Goal: Task Accomplishment & Management: Use online tool/utility

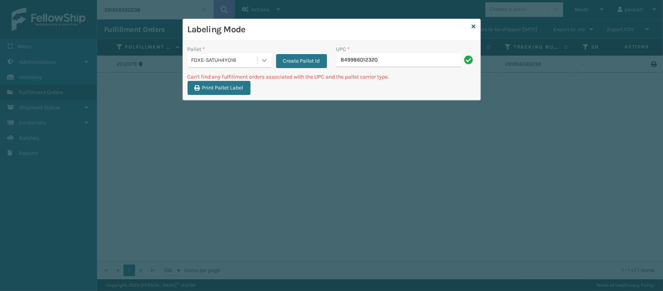
click at [261, 63] on icon at bounding box center [265, 60] width 8 height 8
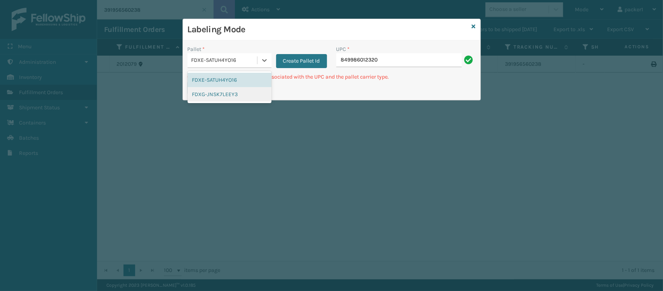
click at [210, 101] on div "FDXG-JNSK7LEEY3" at bounding box center [230, 94] width 84 height 14
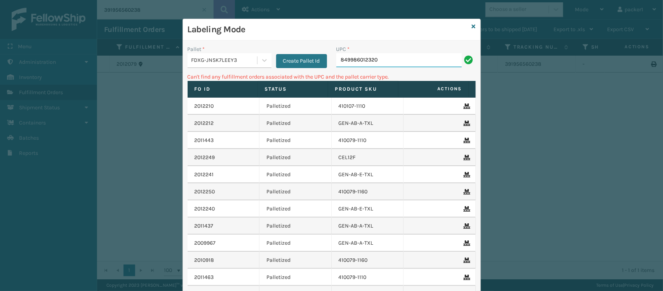
click at [395, 63] on input "849986012320" at bounding box center [398, 60] width 125 height 14
click at [291, 63] on button "Create Pallet Id" at bounding box center [301, 61] width 51 height 14
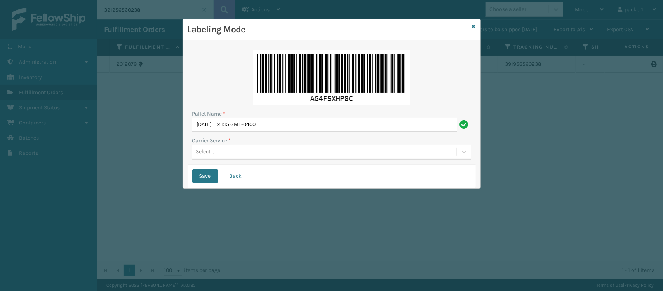
click at [222, 154] on div "Select..." at bounding box center [324, 151] width 265 height 13
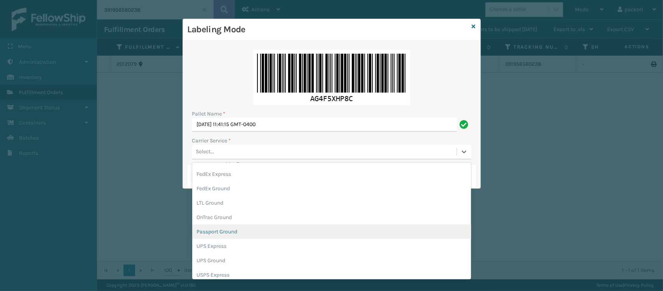
scroll to position [31, 0]
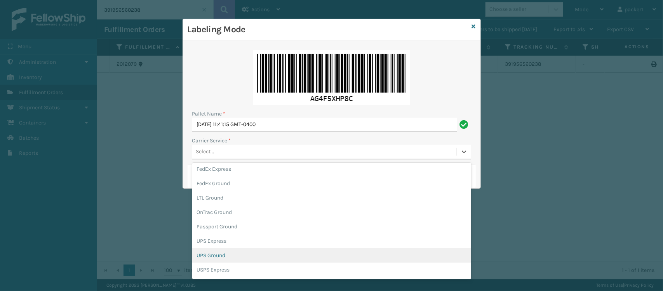
click at [228, 259] on div "UPS Ground" at bounding box center [331, 255] width 279 height 14
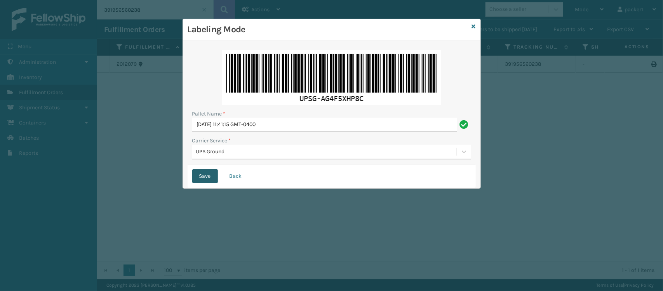
click at [206, 177] on button "Save" at bounding box center [205, 176] width 26 height 14
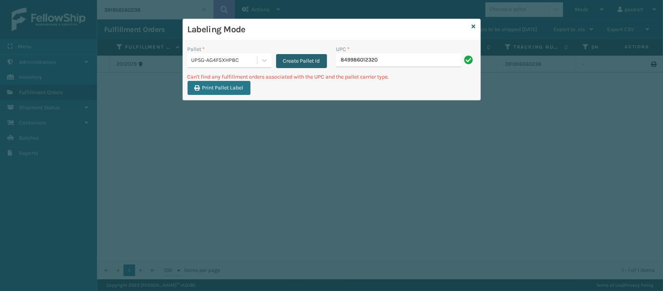
click at [284, 58] on button "Create Pallet Id" at bounding box center [301, 61] width 51 height 14
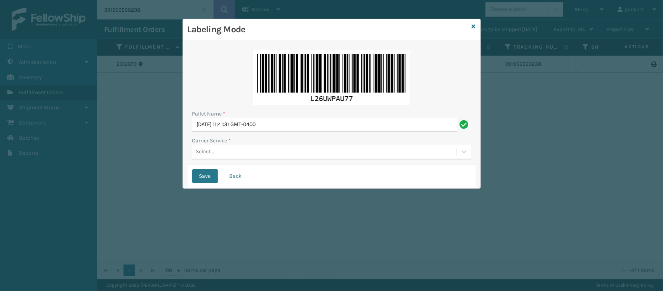
click at [223, 162] on div "Pallet Name * [DATE] 11:41:31 GMT-0400 Carrier Service * Select..." at bounding box center [332, 104] width 288 height 119
click at [224, 159] on div "Select..." at bounding box center [331, 152] width 279 height 15
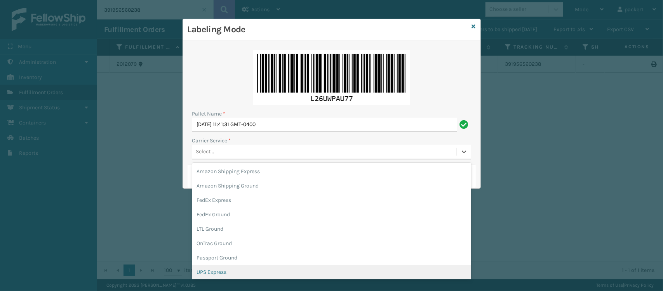
click at [222, 273] on div "UPS Express" at bounding box center [331, 272] width 279 height 14
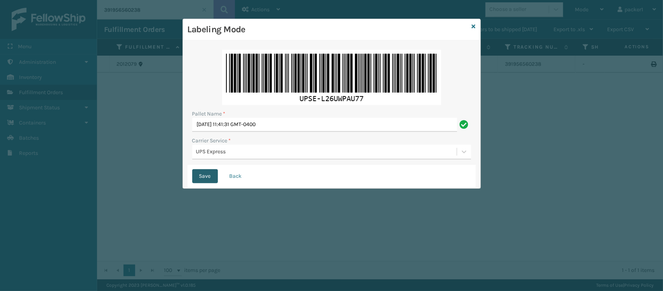
click at [206, 175] on button "Save" at bounding box center [205, 176] width 26 height 14
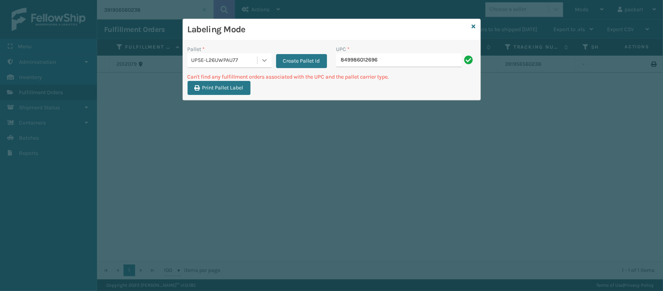
click at [263, 57] on icon at bounding box center [265, 60] width 8 height 8
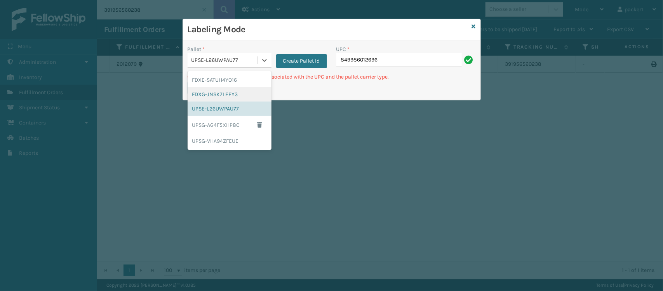
click at [223, 96] on div "FDXG-JNSK7LEEY3" at bounding box center [230, 94] width 84 height 14
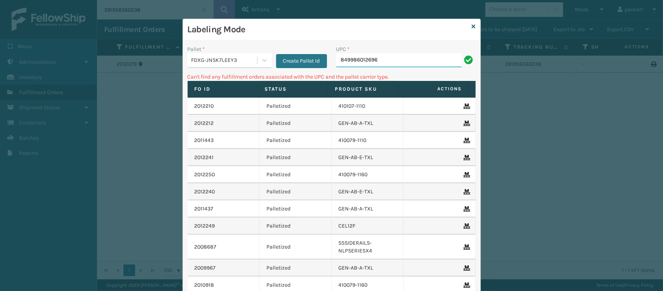
click at [401, 58] on input "849986012696" at bounding box center [398, 60] width 125 height 14
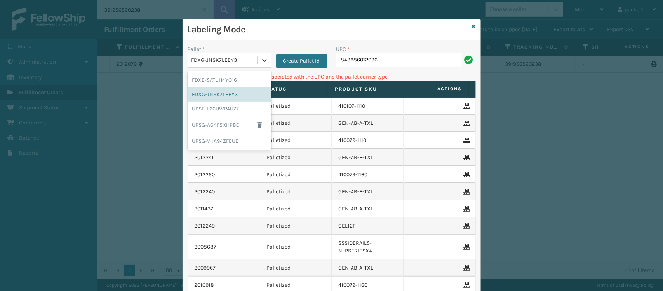
click at [259, 54] on div at bounding box center [265, 60] width 14 height 14
click at [237, 82] on div "FDXE-SATUH4YO16" at bounding box center [230, 80] width 84 height 14
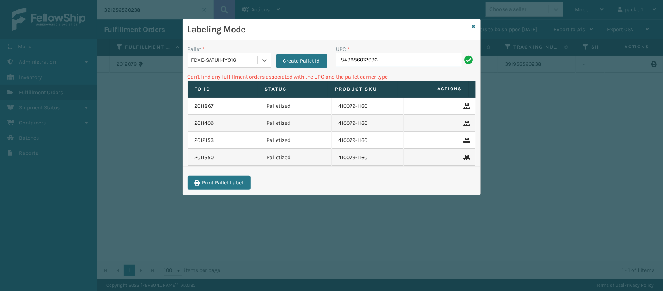
click at [395, 66] on input "849986012696" at bounding box center [398, 60] width 125 height 14
click at [226, 68] on div "Pallet * FDXE-SATUH4YO16 Create Pallet Id" at bounding box center [257, 59] width 149 height 28
drag, startPoint x: 255, startPoint y: 43, endPoint x: 264, endPoint y: 63, distance: 21.5
click at [264, 63] on div "Pallet * FDXE-SATUH4YO16 Create Pallet Id UPC * 849986012696 Can't find any ful…" at bounding box center [332, 117] width 298 height 154
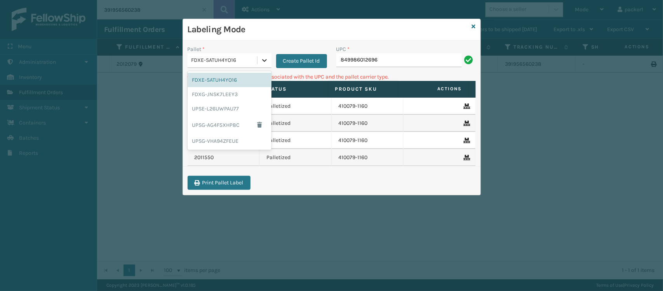
click at [264, 63] on icon at bounding box center [265, 60] width 8 height 8
click at [209, 137] on div "UPSG-VHA94ZFEUE" at bounding box center [230, 141] width 84 height 14
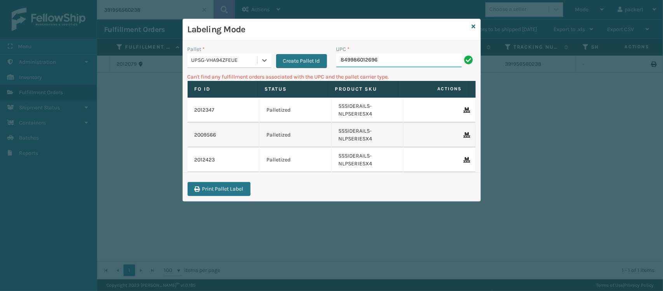
click at [407, 66] on input "849986012696" at bounding box center [398, 60] width 125 height 14
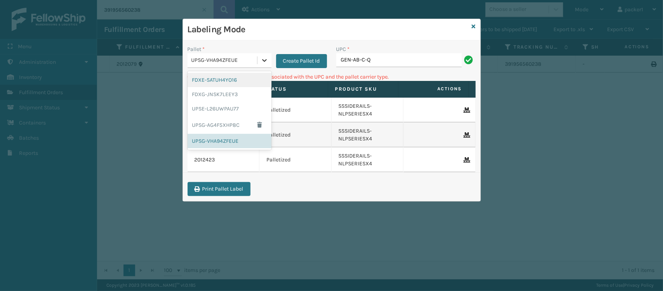
click at [266, 63] on icon at bounding box center [265, 60] width 8 height 8
click at [247, 77] on div "FDXE-SATUH4YO16" at bounding box center [230, 80] width 84 height 14
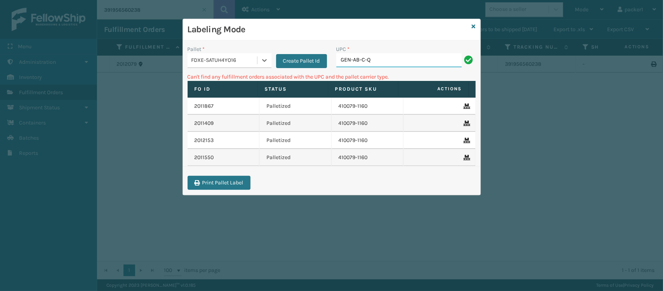
click at [380, 61] on input "GEN-AB-C-Q" at bounding box center [398, 60] width 125 height 14
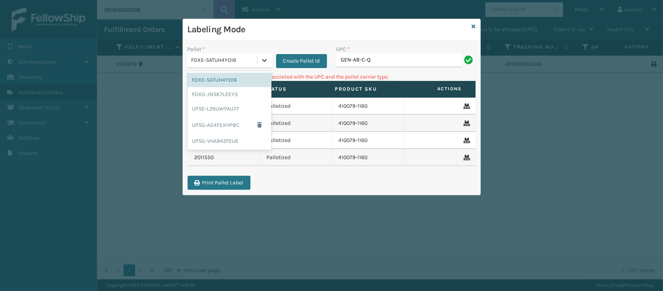
click at [265, 64] on icon at bounding box center [265, 60] width 8 height 8
click at [243, 96] on div "FDXG-JNSK7LEEY3" at bounding box center [230, 94] width 84 height 14
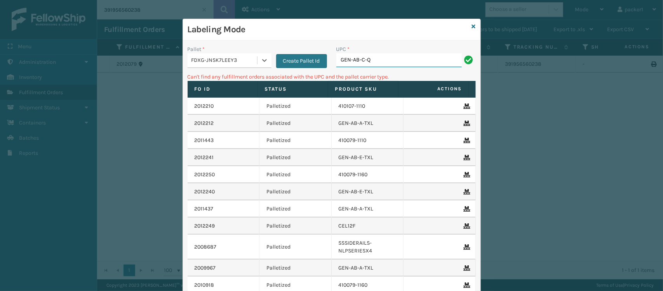
click at [423, 62] on input "GEN-AB-C-Q" at bounding box center [398, 60] width 125 height 14
type input "N"
type input "S"
type input "1"
